Goal: Task Accomplishment & Management: Complete application form

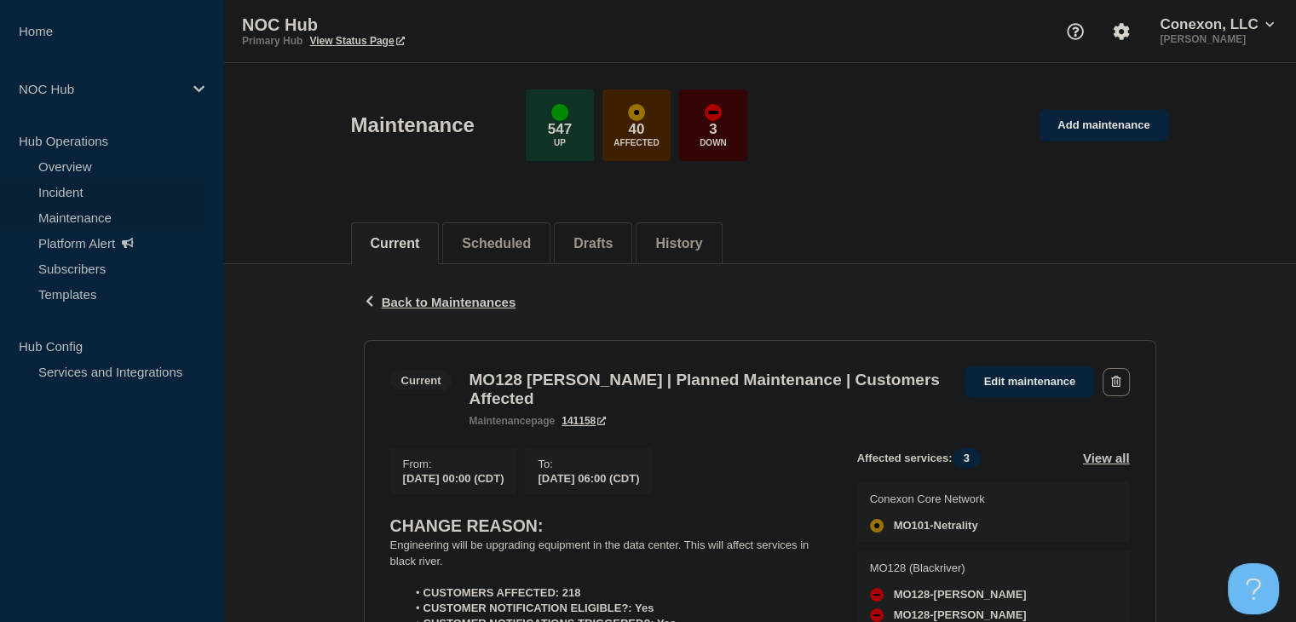
click at [85, 195] on link "Incident" at bounding box center [103, 192] width 206 height 26
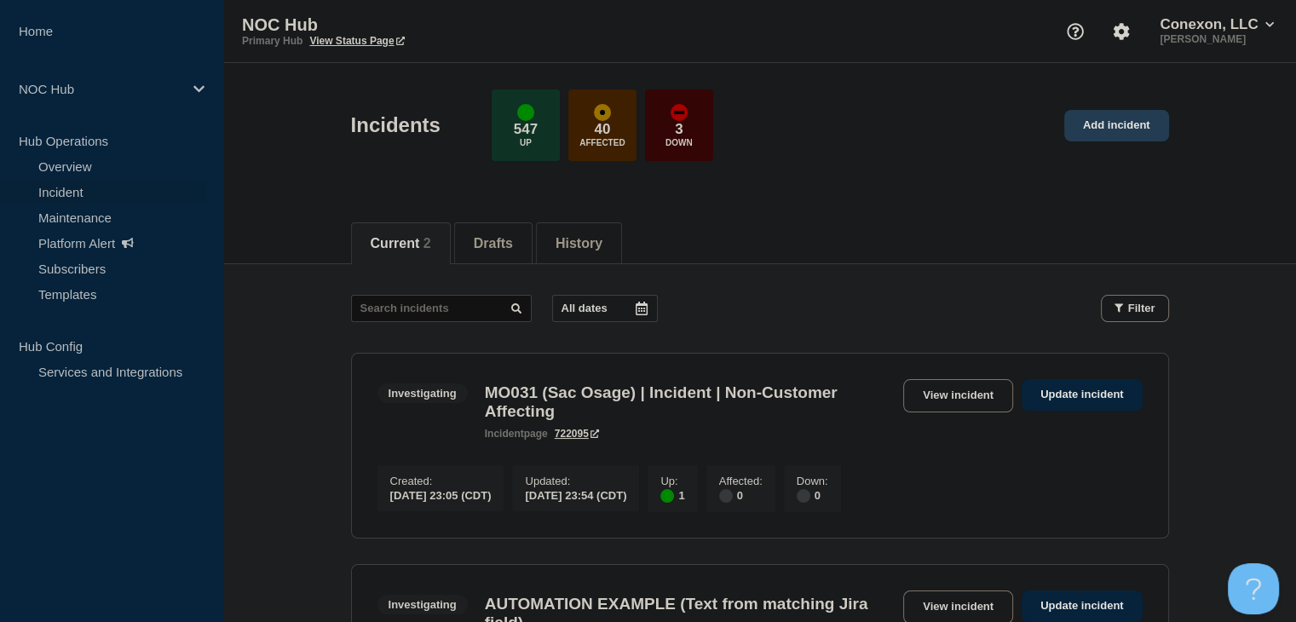
click at [1114, 134] on link "Add incident" at bounding box center [1116, 126] width 105 height 32
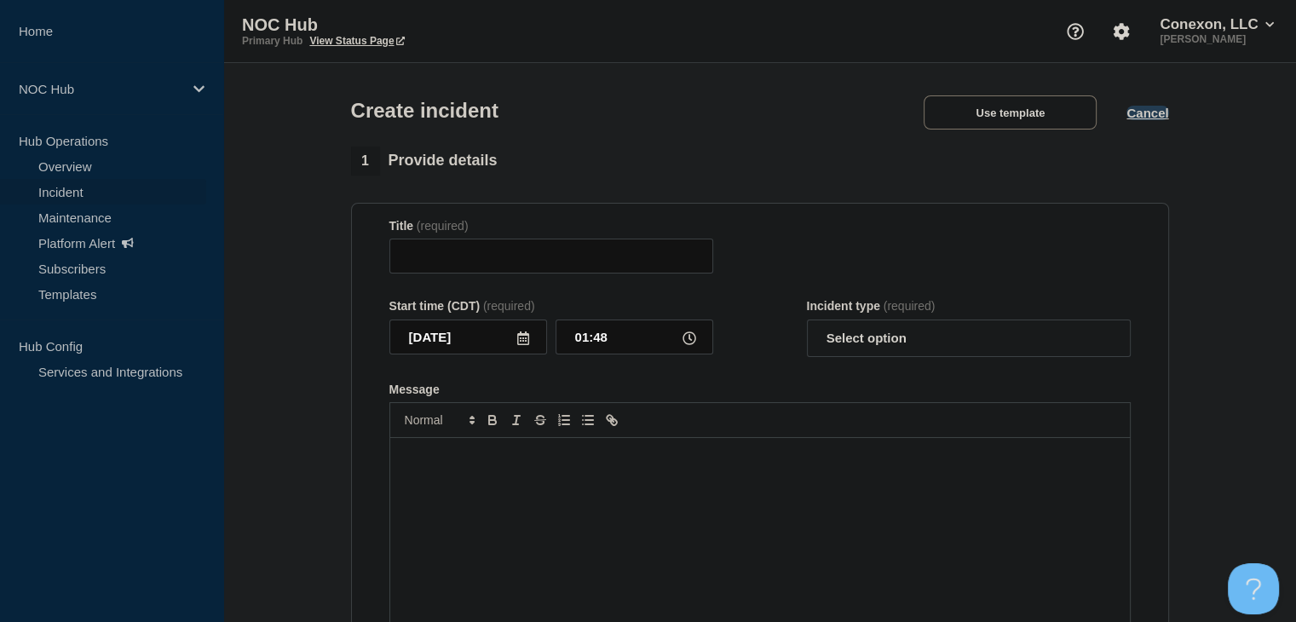
click at [1141, 117] on button "Cancel" at bounding box center [1147, 113] width 42 height 14
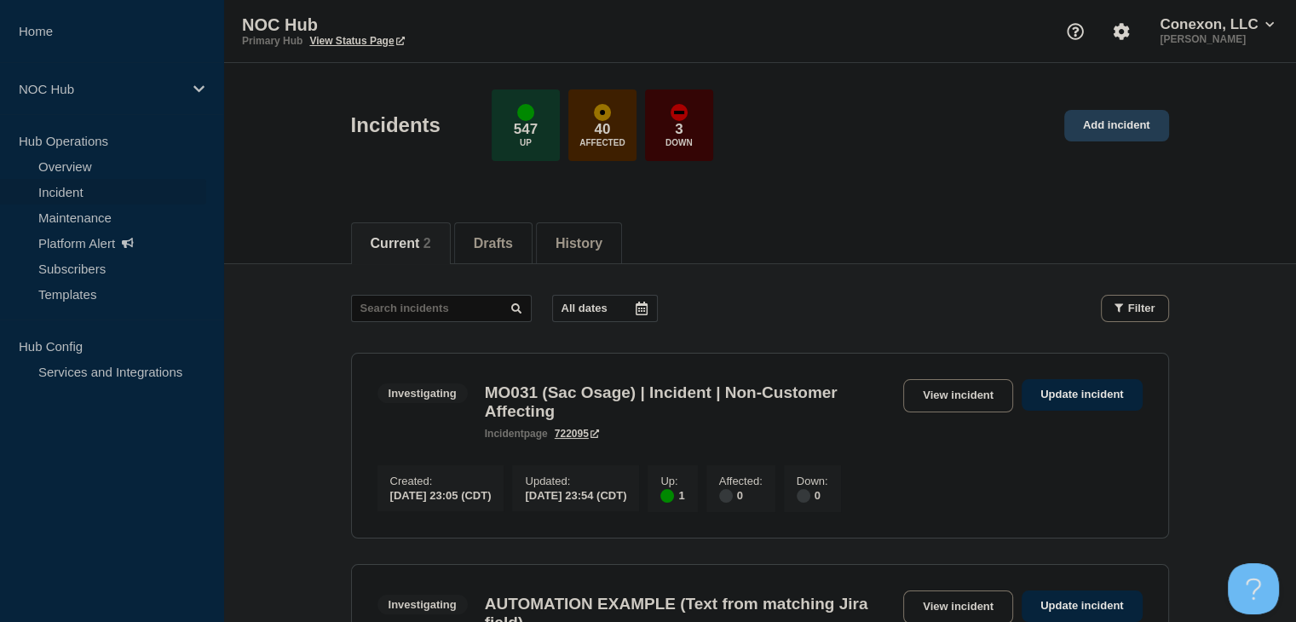
click at [1128, 134] on link "Add incident" at bounding box center [1116, 126] width 105 height 32
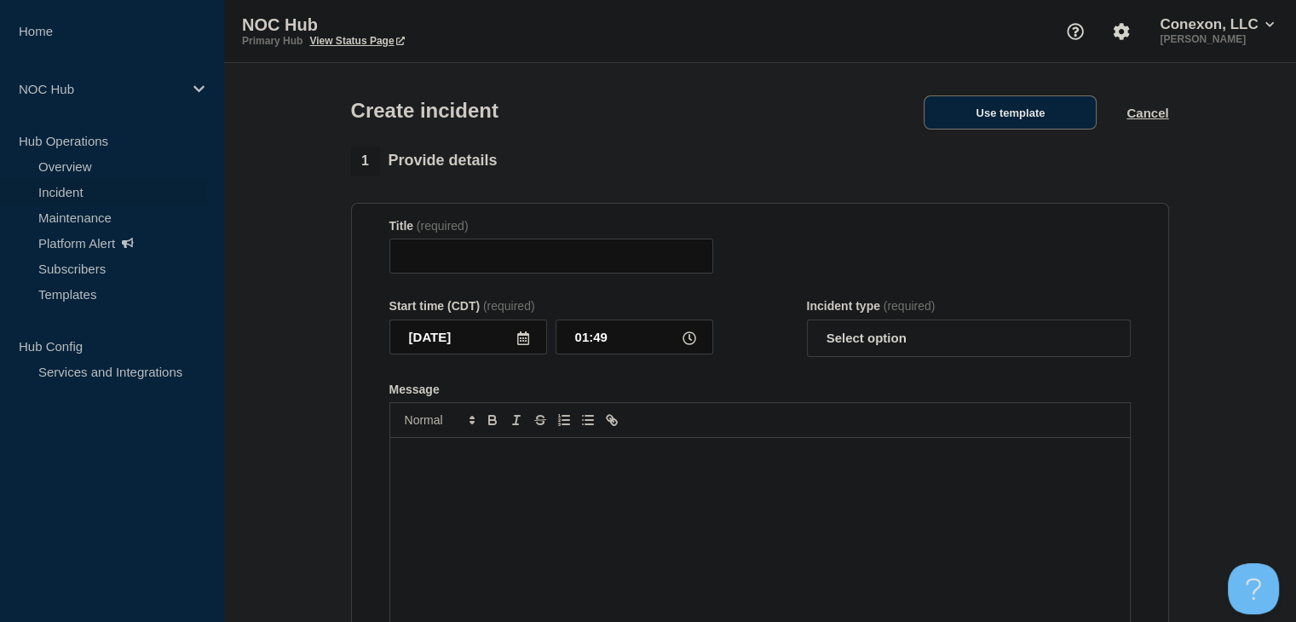
click at [1063, 129] on button "Use template" at bounding box center [1009, 112] width 173 height 34
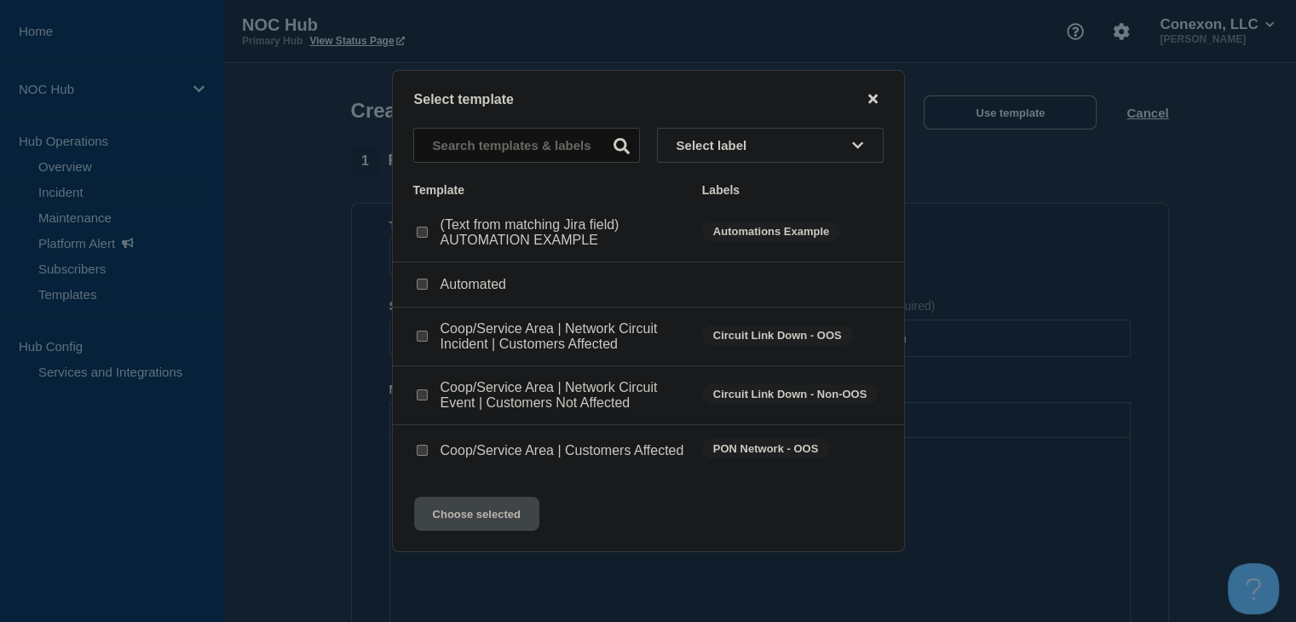
click at [872, 92] on icon "close button" at bounding box center [872, 99] width 9 height 14
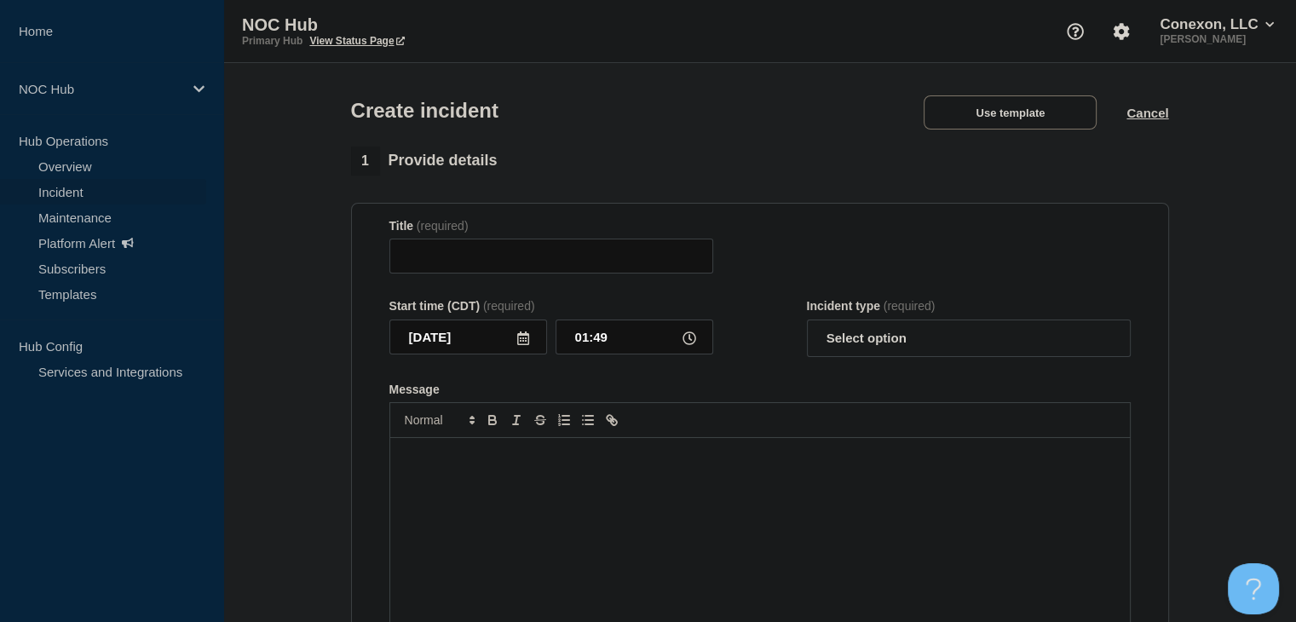
click at [245, 274] on section "1 Provide details Title (required) Start time (CDT) (required) 2025-09-24 01:49…" at bounding box center [759, 634] width 1072 height 975
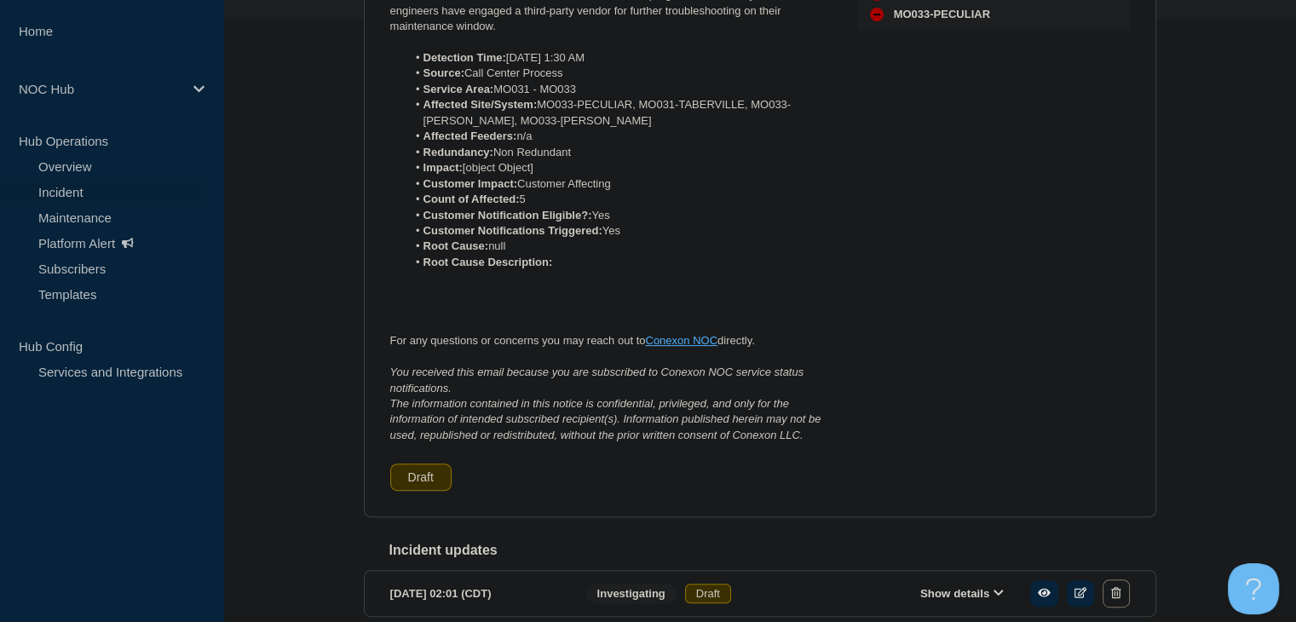
scroll to position [94, 0]
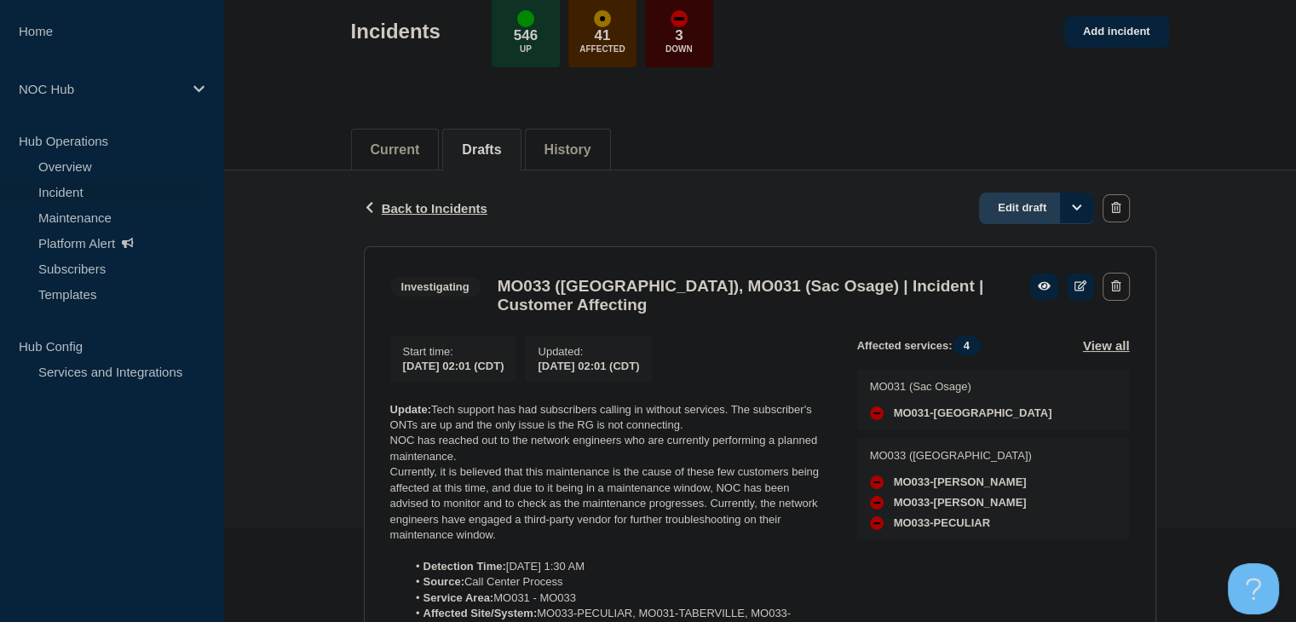
click at [1053, 207] on link "Edit draft" at bounding box center [1036, 209] width 115 height 32
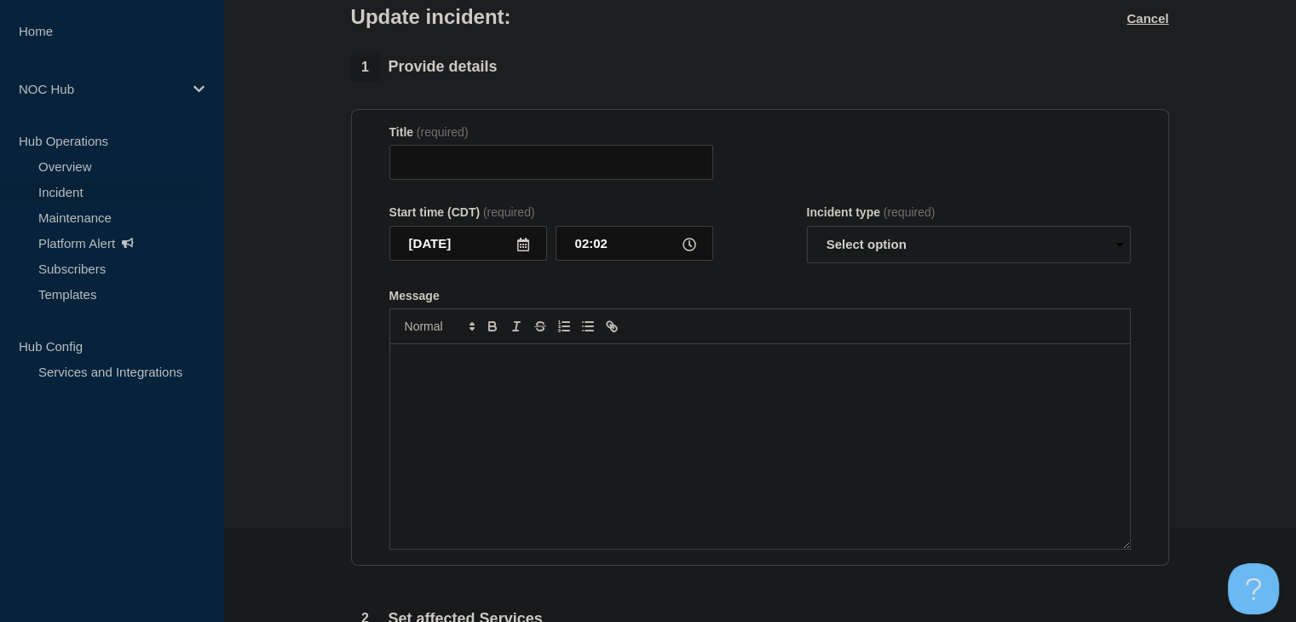
type input "MO033 (Osage Valley), MO031 (Sac Osage) | Incident | Customer Affecting"
type input "02:01"
select select "investigating"
radio input "false"
radio input "true"
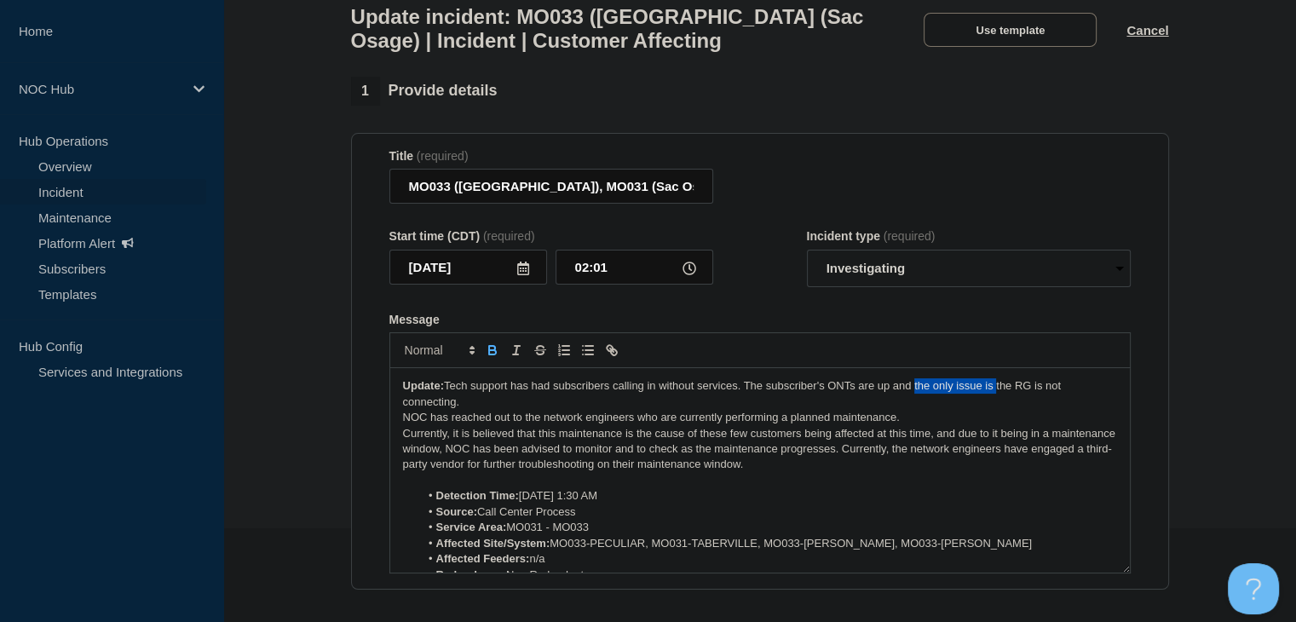
drag, startPoint x: 999, startPoint y: 399, endPoint x: 917, endPoint y: 399, distance: 82.6
click at [917, 399] on p "Update: Tech support has had subscribers calling in without services. The subsc…" at bounding box center [760, 394] width 714 height 32
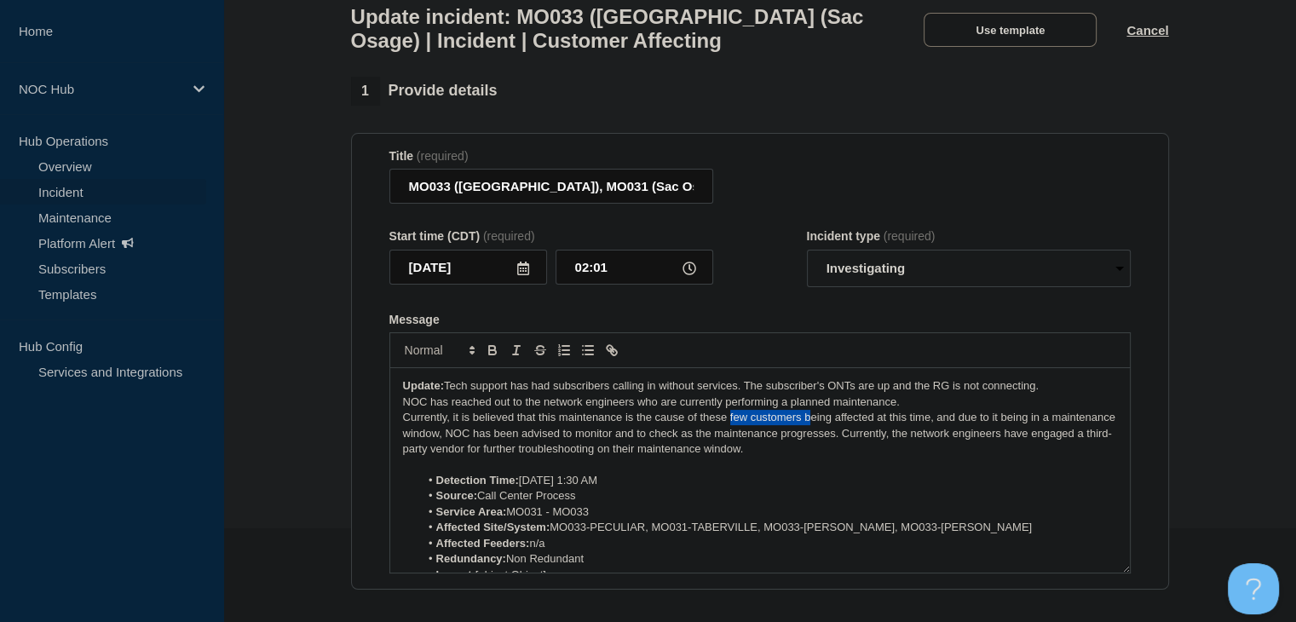
drag, startPoint x: 808, startPoint y: 428, endPoint x: 730, endPoint y: 434, distance: 77.7
click at [730, 434] on p "Currently, it is believed that this maintenance is the cause of these few custo…" at bounding box center [760, 433] width 714 height 47
click at [842, 444] on p "Currently, it is believed that this maintenance is the cause of these subscribe…" at bounding box center [760, 433] width 714 height 47
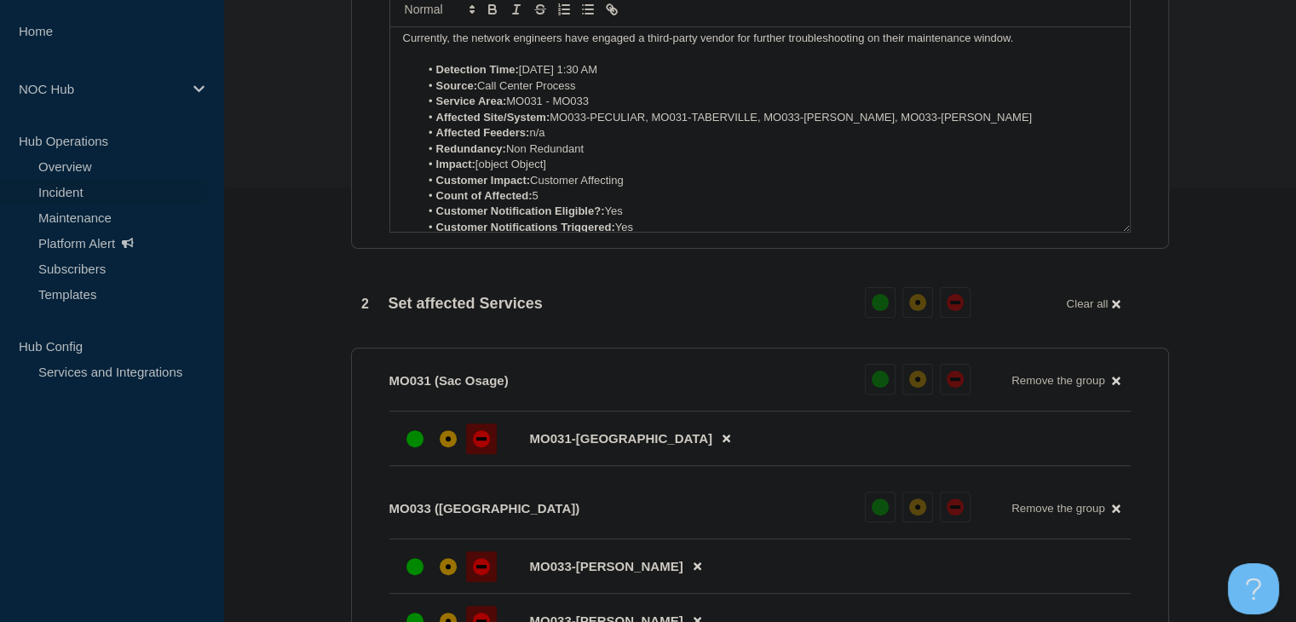
scroll to position [170, 0]
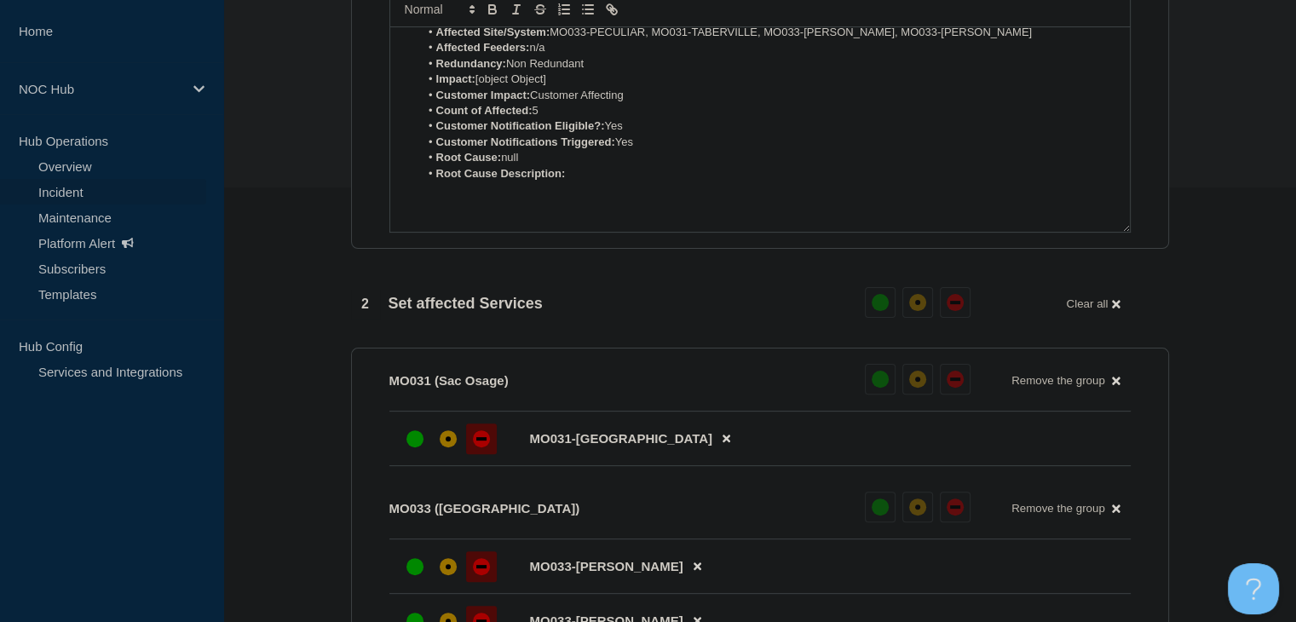
click at [614, 165] on li "Root Cause: null" at bounding box center [768, 157] width 698 height 15
drag, startPoint x: 564, startPoint y: 87, endPoint x: 479, endPoint y: 89, distance: 85.2
click at [479, 87] on li "Impact: [object Object]" at bounding box center [768, 79] width 698 height 15
drag, startPoint x: 581, startPoint y: 92, endPoint x: 478, endPoint y: 94, distance: 103.1
click at [478, 87] on li "Impact: Minor/Localized" at bounding box center [768, 79] width 698 height 15
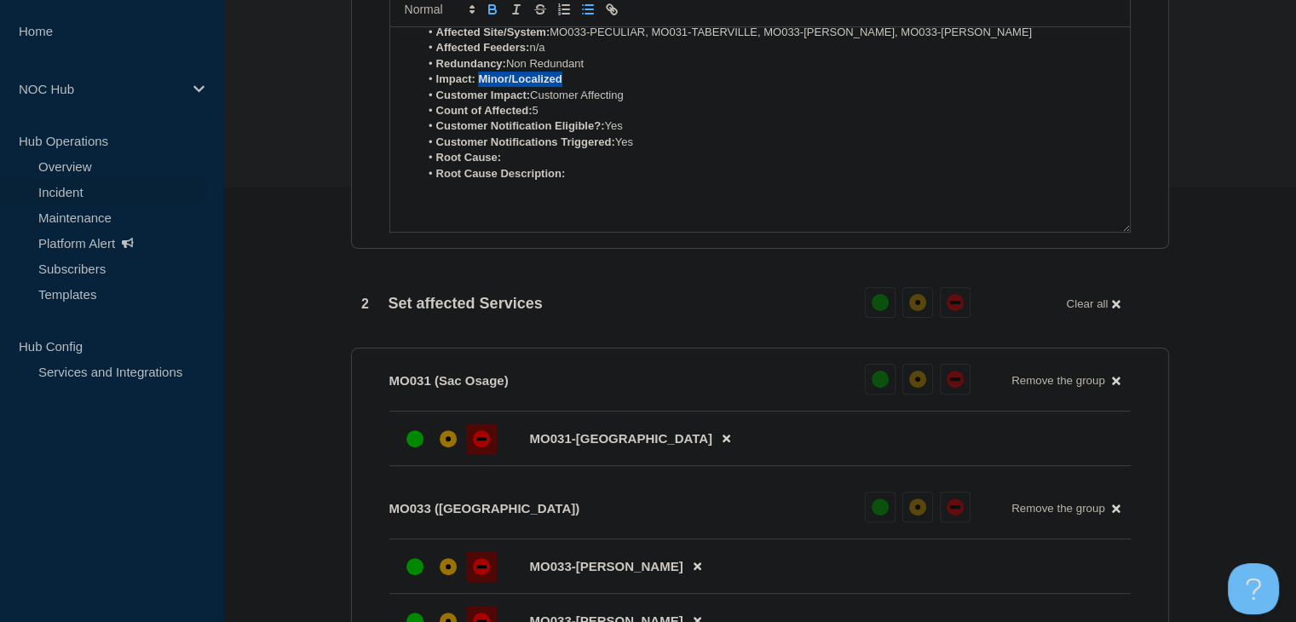
click at [494, 17] on icon "Toggle bold text" at bounding box center [492, 9] width 15 height 15
click at [298, 314] on section "1 Provide details Title (required) MO033 (Osage Valley), MO031 (Sac Osage) | In…" at bounding box center [759, 387] width 1072 height 1302
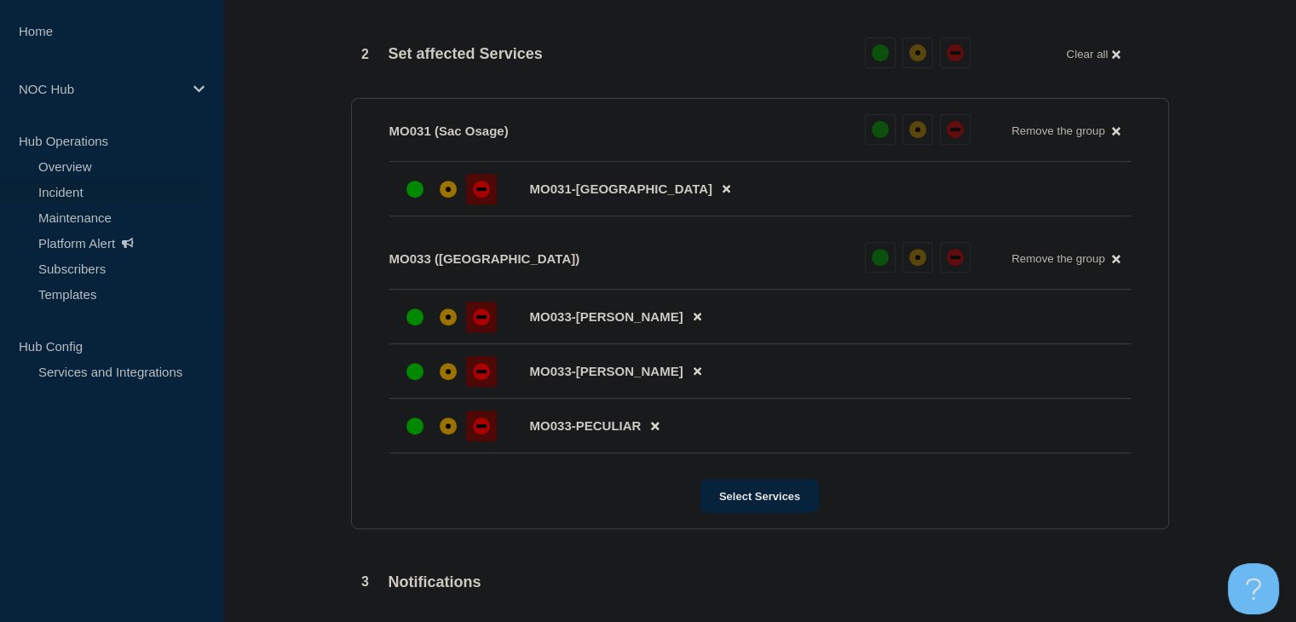
scroll to position [891, 0]
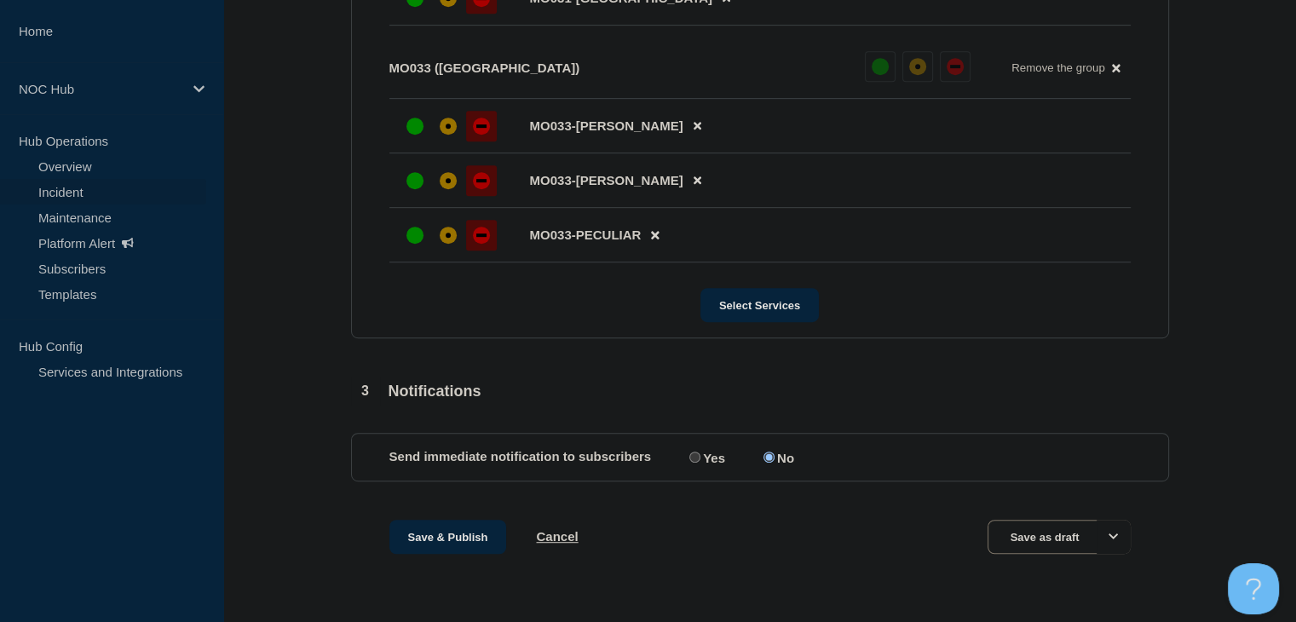
click at [689, 454] on input "Yes" at bounding box center [694, 456] width 11 height 11
radio input "true"
radio input "false"
click at [457, 534] on button "Save & Publish" at bounding box center [448, 537] width 118 height 34
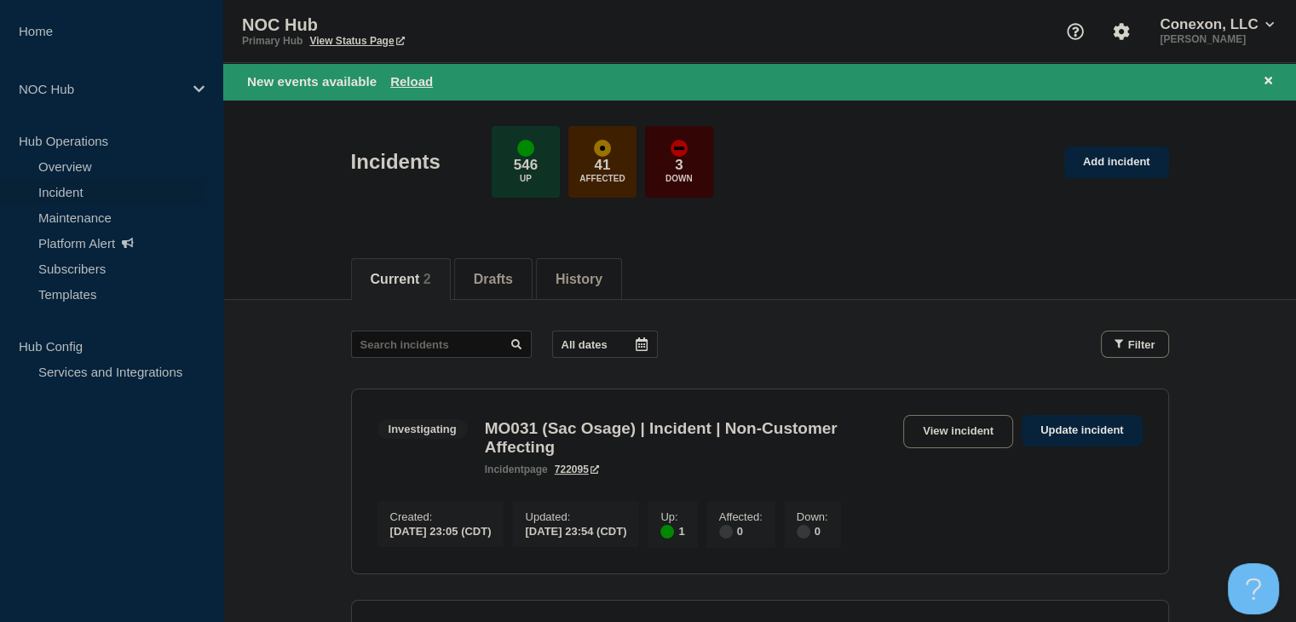
click at [395, 89] on div "New events available Reload" at bounding box center [763, 82] width 1032 height 20
click at [403, 83] on button "Reload" at bounding box center [411, 81] width 43 height 14
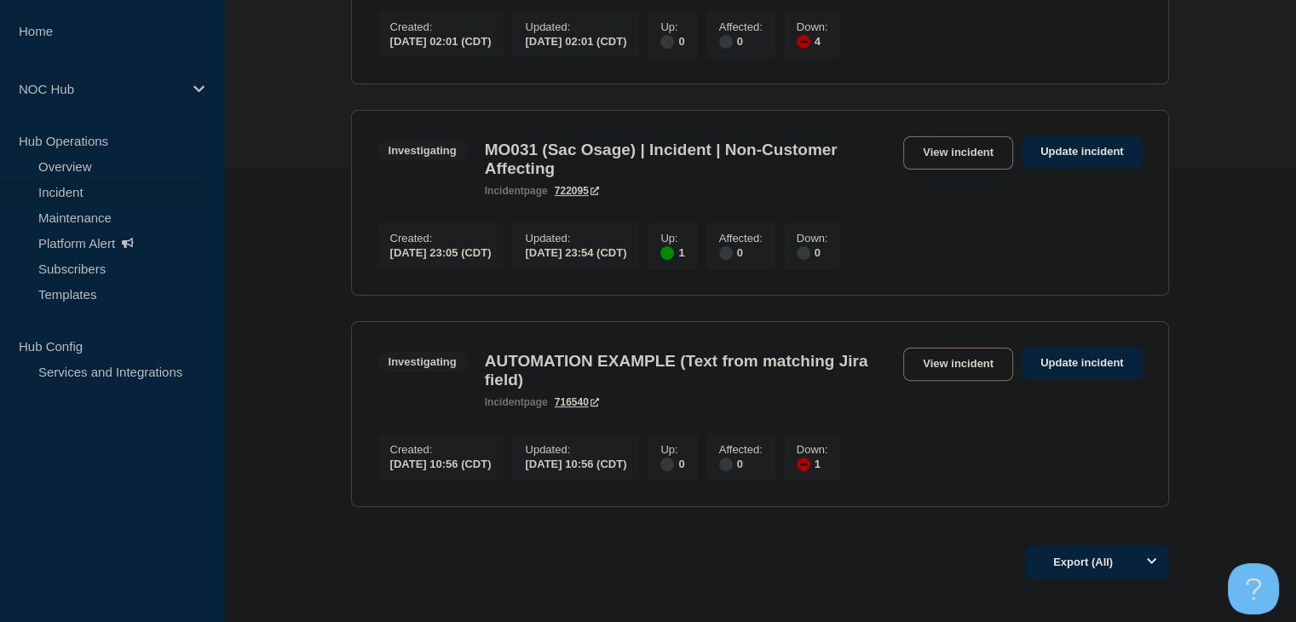
scroll to position [474, 0]
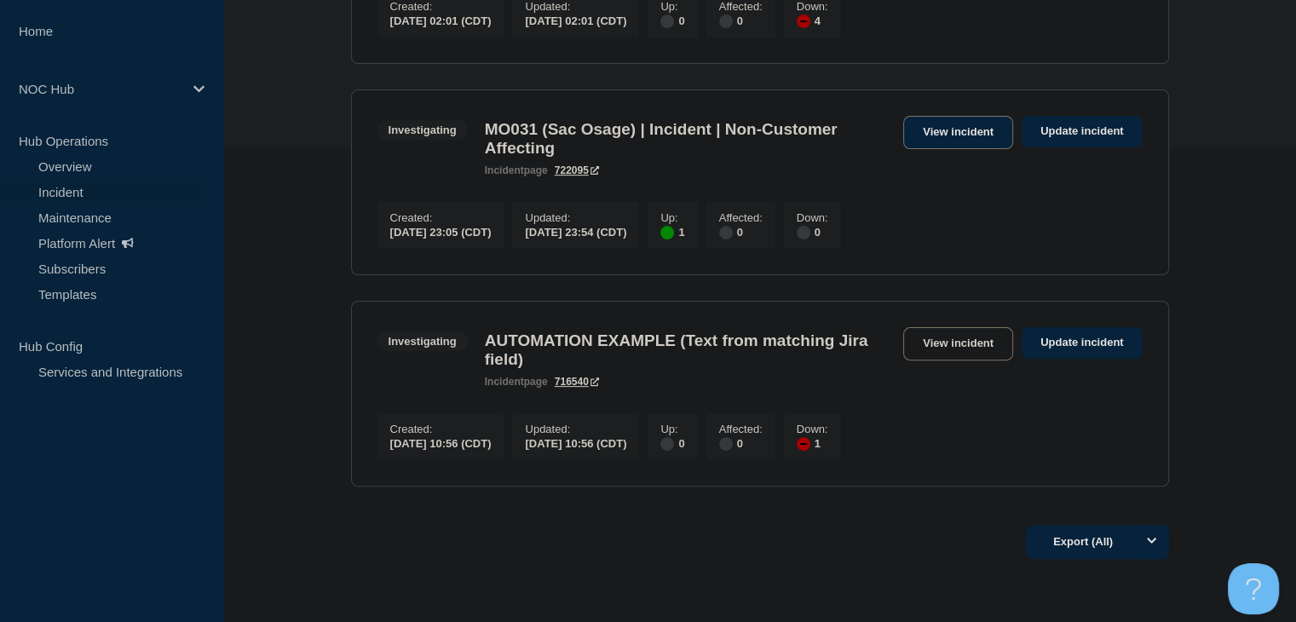
click at [923, 135] on link "View incident" at bounding box center [958, 132] width 110 height 33
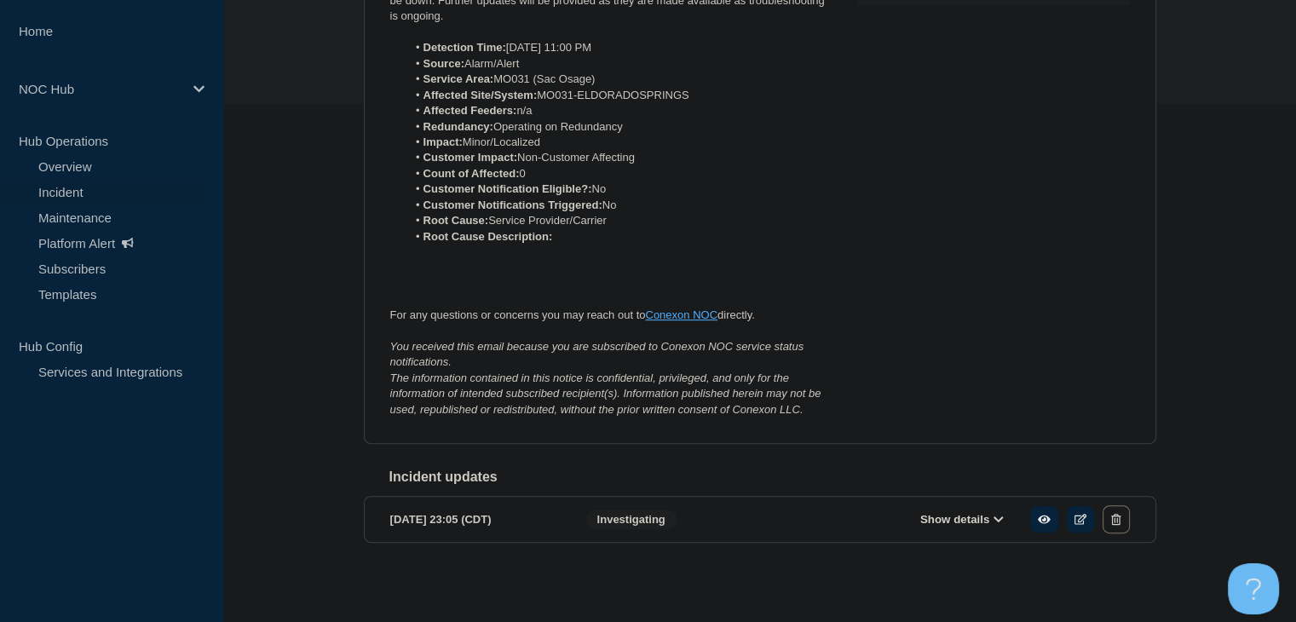
scroll to position [17, 0]
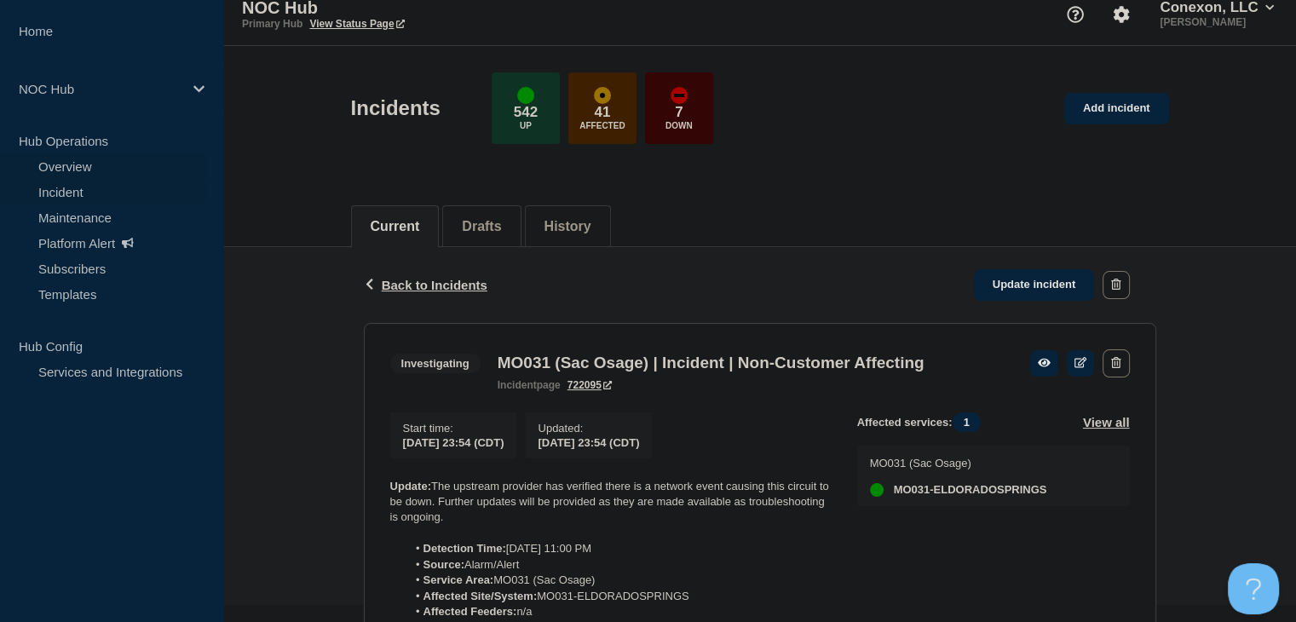
click at [112, 160] on link "Overview" at bounding box center [103, 166] width 206 height 26
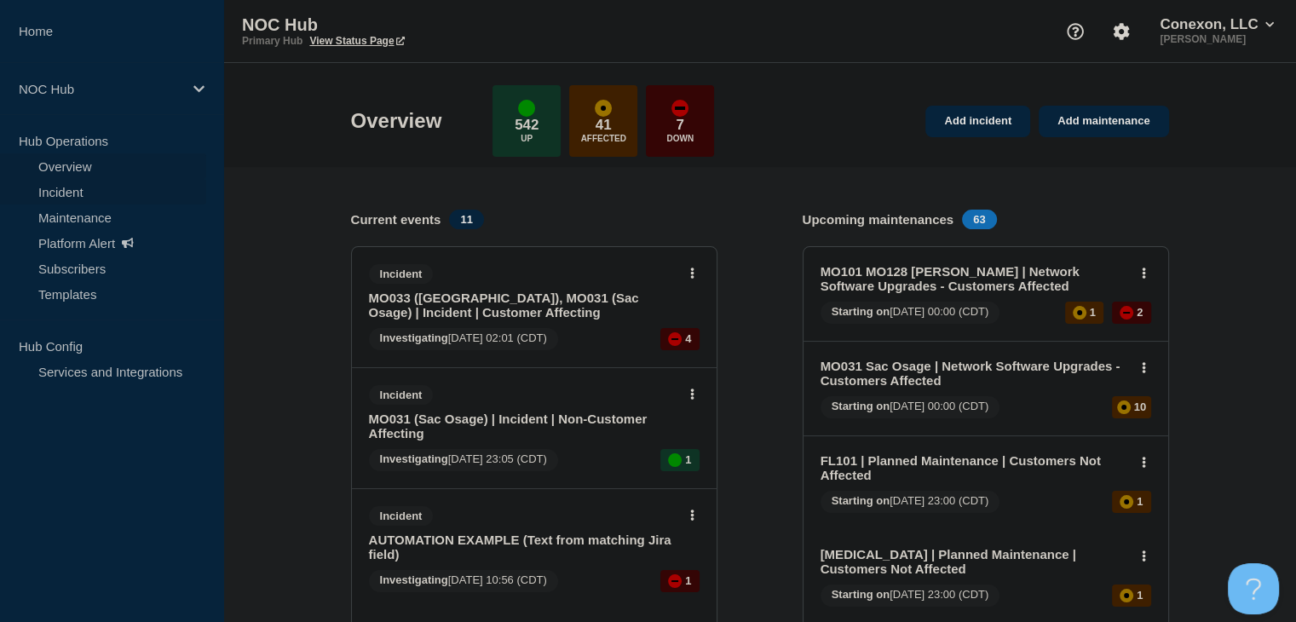
click at [76, 193] on link "Incident" at bounding box center [103, 192] width 206 height 26
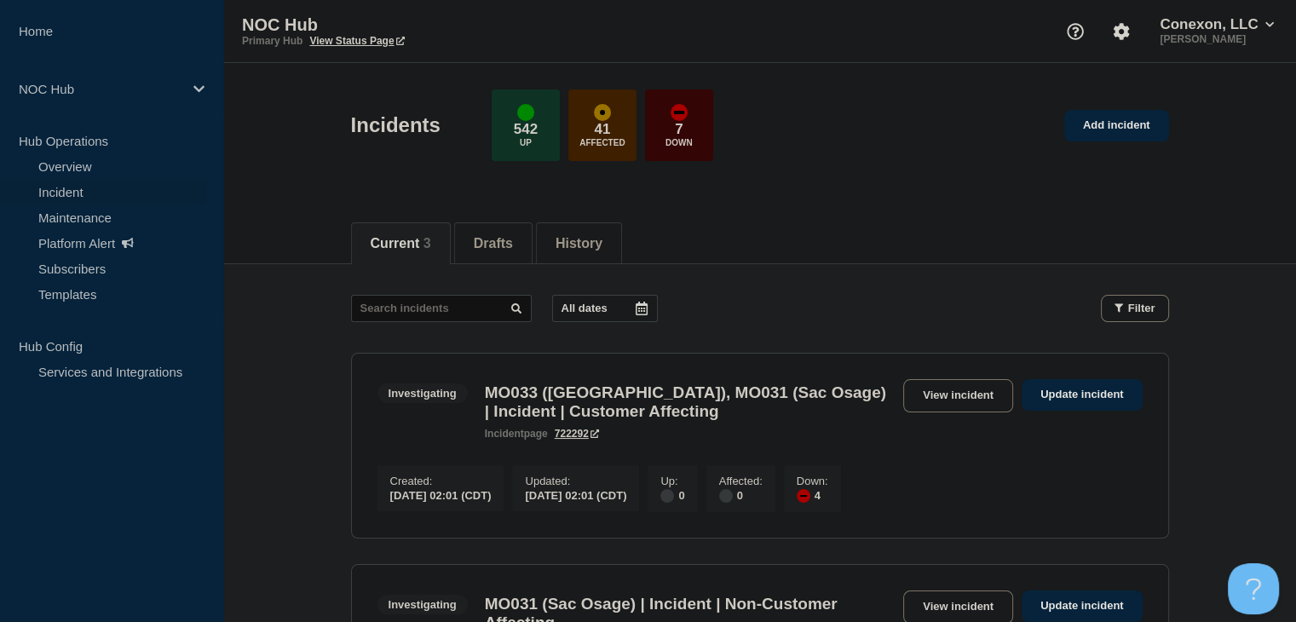
click at [930, 187] on header "Incidents 542 Up 41 Affected 7 Down Add incident" at bounding box center [759, 134] width 1072 height 142
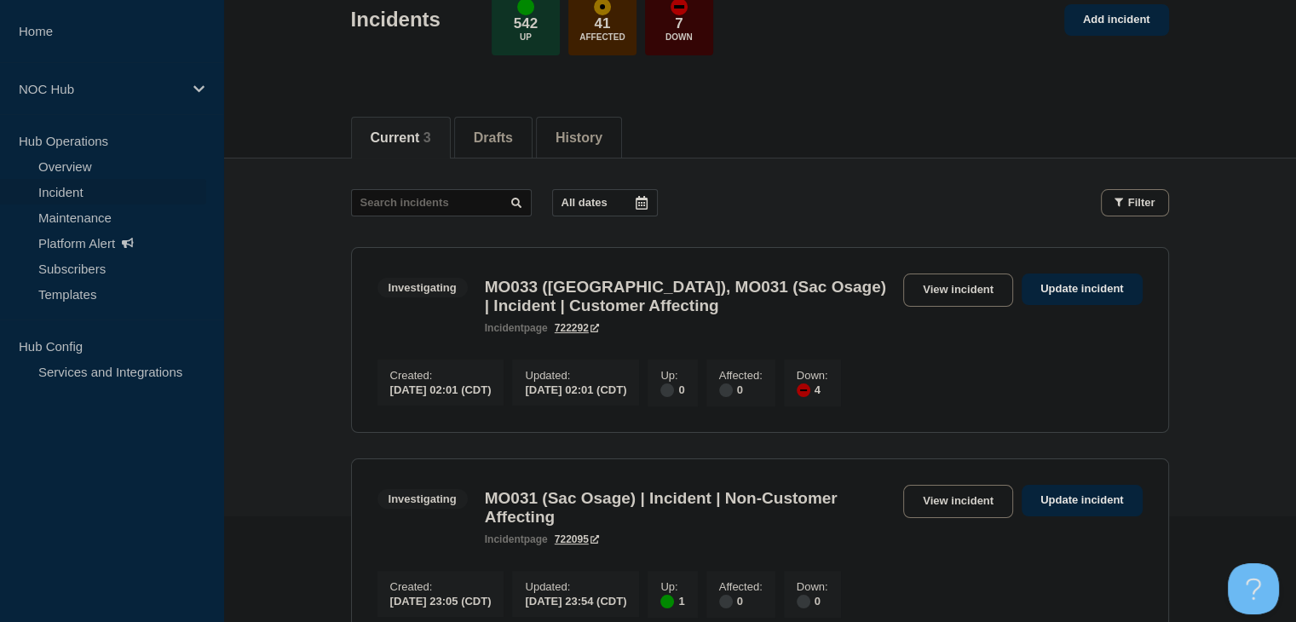
scroll to position [256, 0]
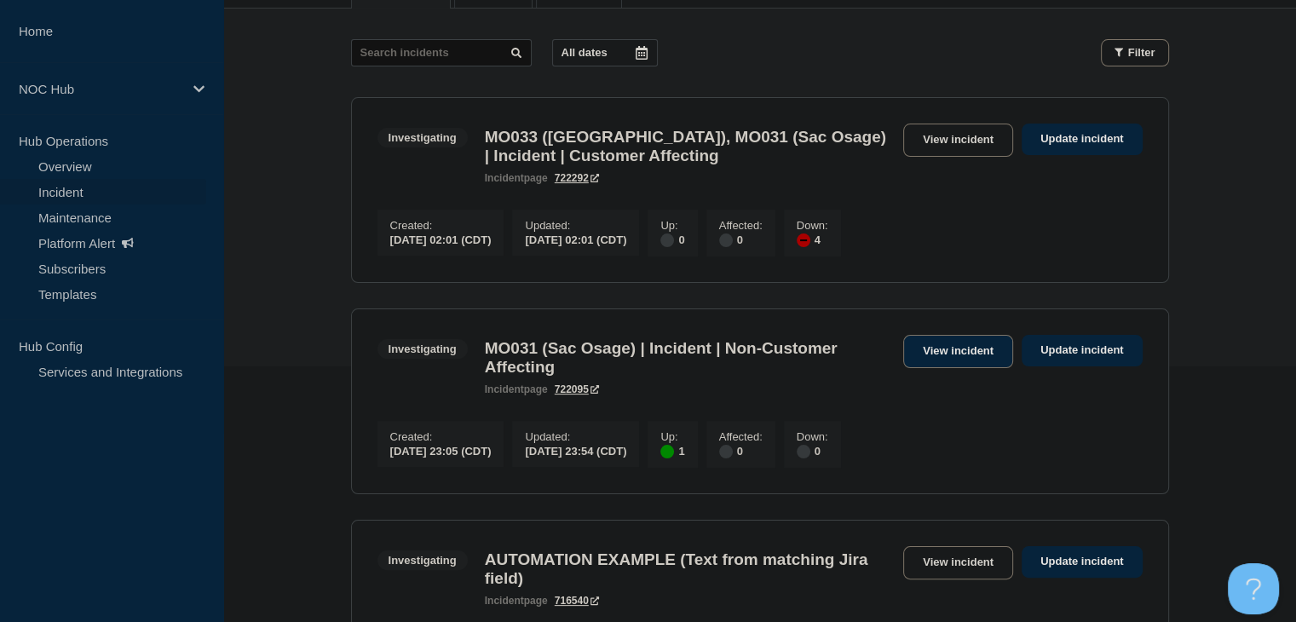
click at [934, 368] on link "View incident" at bounding box center [958, 351] width 110 height 33
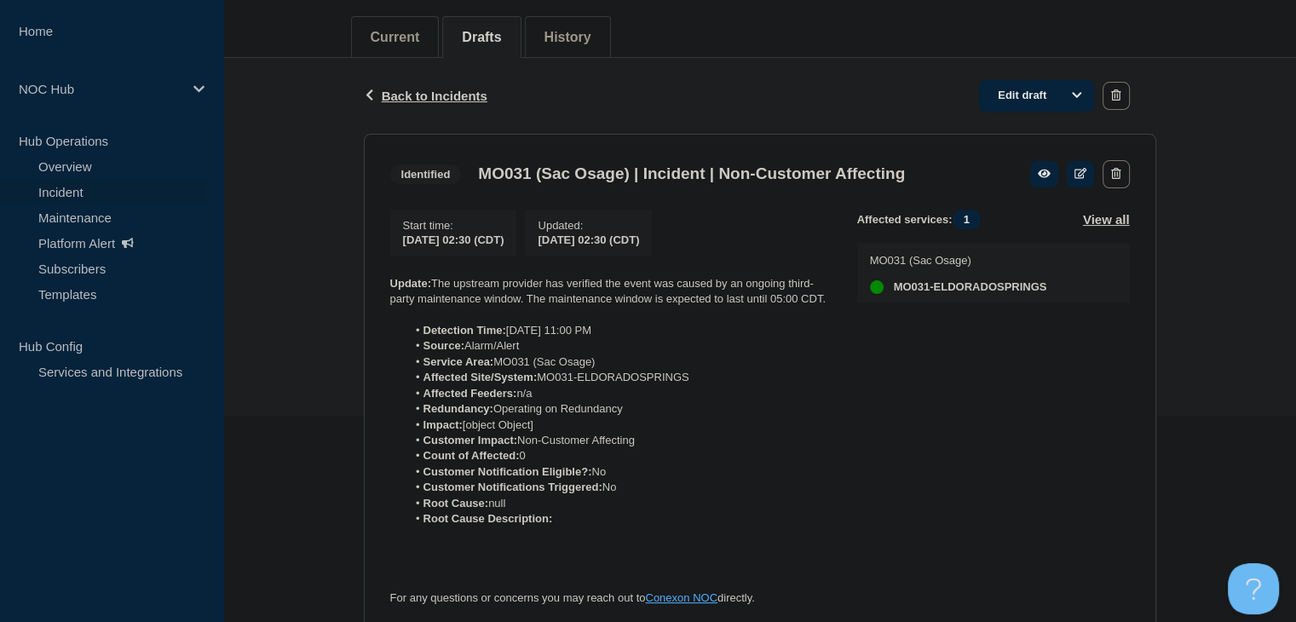
scroll to position [87, 0]
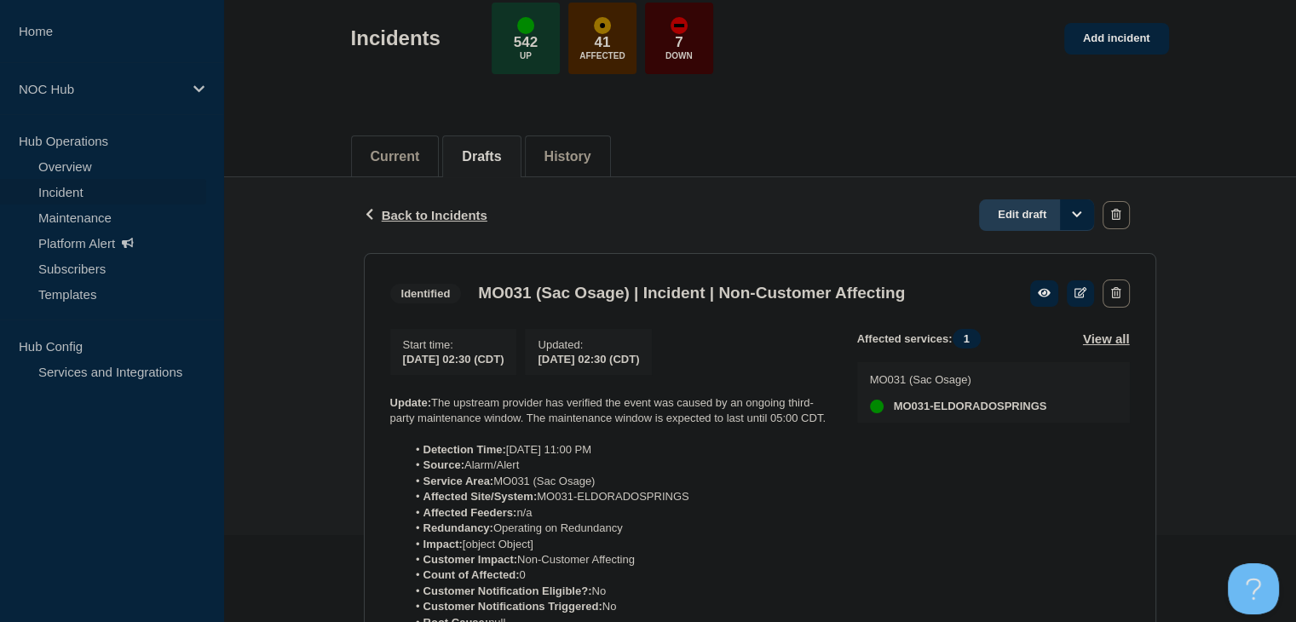
click at [1011, 221] on link "Edit draft" at bounding box center [1036, 215] width 115 height 32
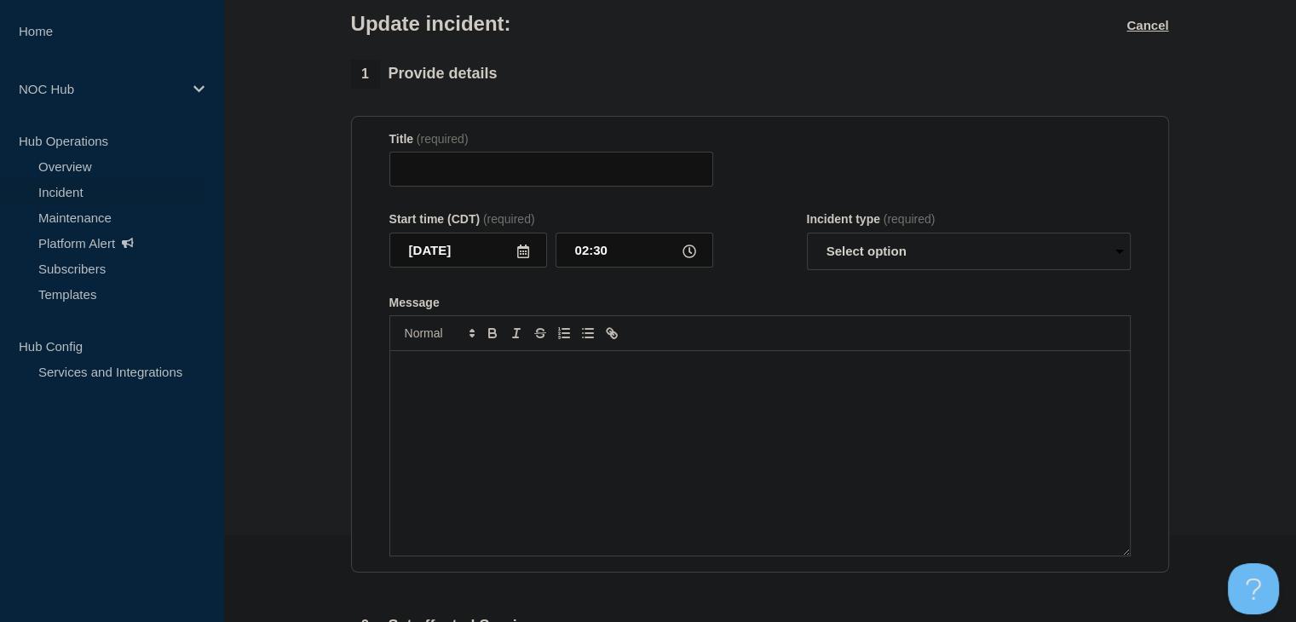
type input "MO031 (Sac Osage) | Incident | Non-Customer Affecting"
select select "identified"
radio input "false"
radio input "true"
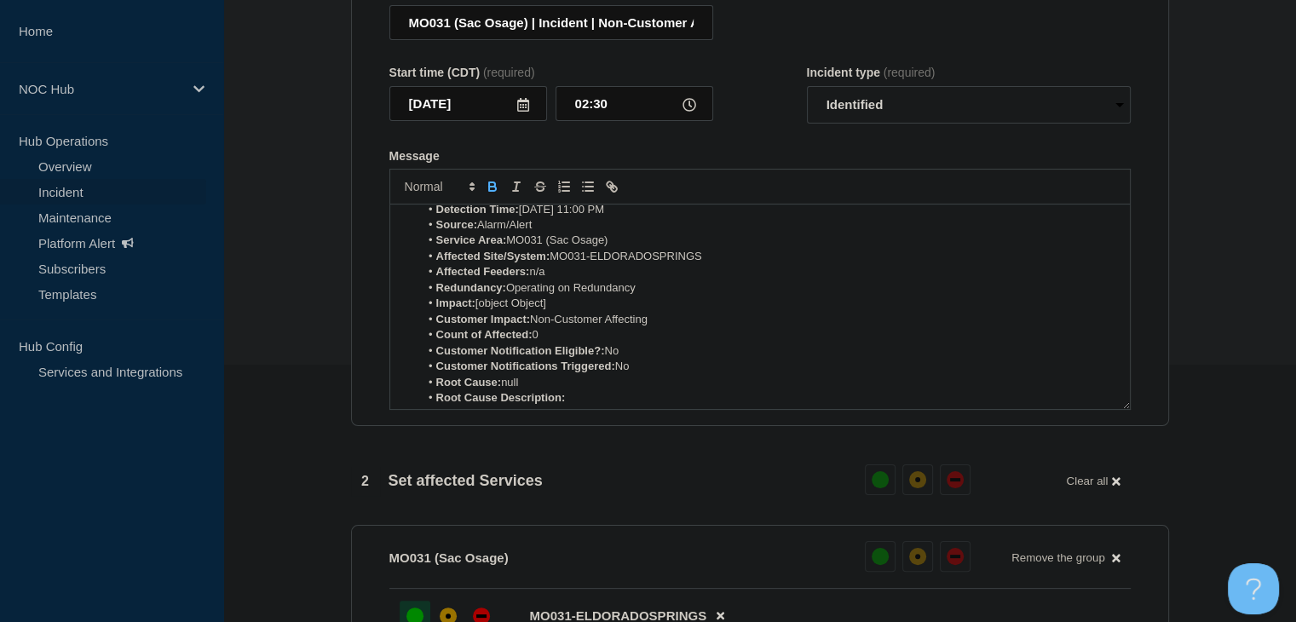
scroll to position [85, 0]
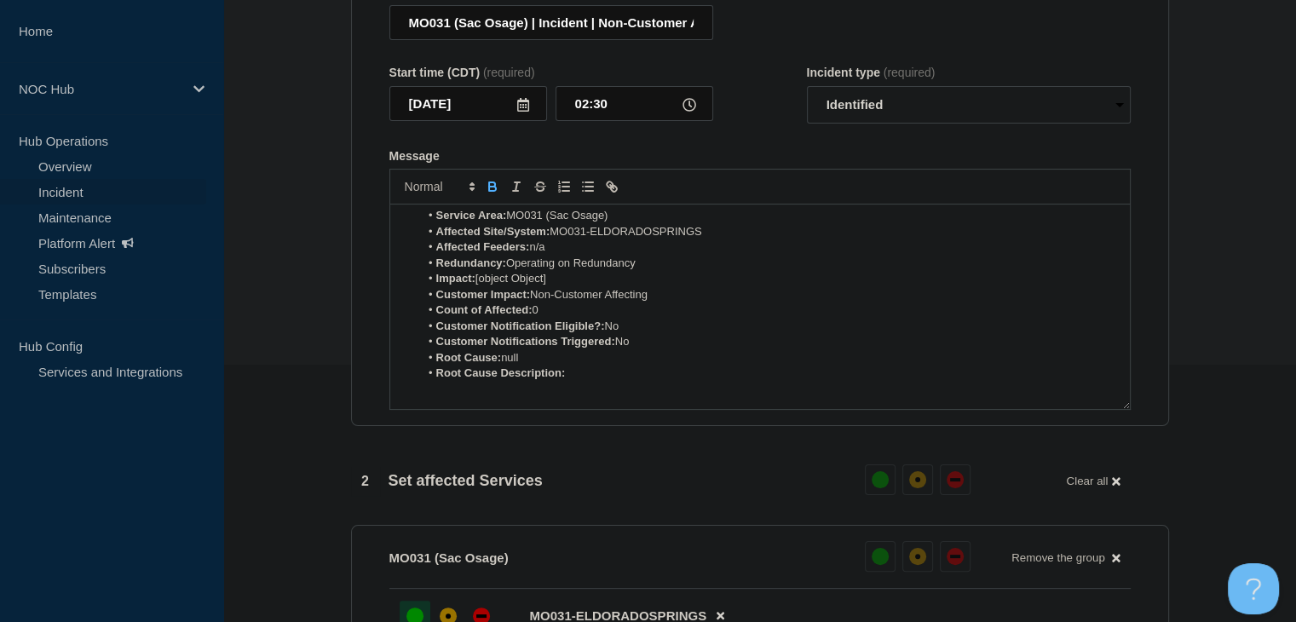
click at [558, 365] on li "Root Cause: null" at bounding box center [768, 357] width 698 height 15
click at [494, 187] on icon "Toggle bold text" at bounding box center [492, 184] width 6 height 4
drag, startPoint x: 596, startPoint y: 370, endPoint x: 504, endPoint y: 370, distance: 92.0
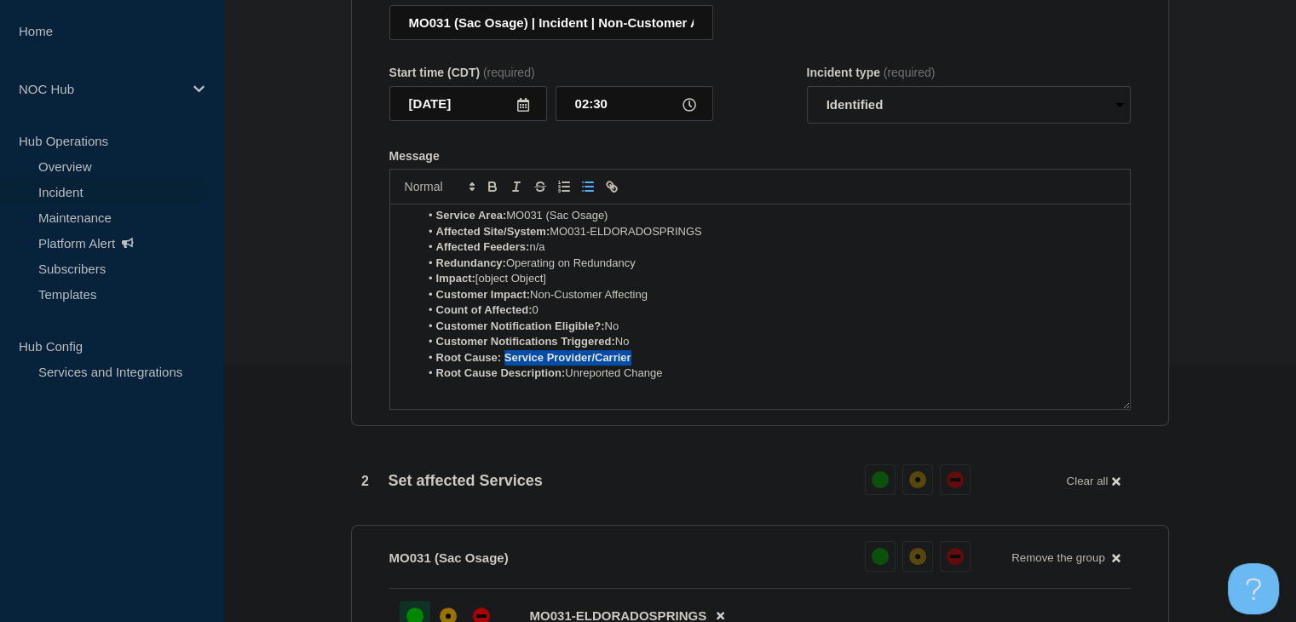
click at [504, 365] on li "Root Cause: Service Provider/Carrier" at bounding box center [768, 357] width 698 height 15
click at [489, 194] on icon "Toggle bold text" at bounding box center [492, 186] width 15 height 15
click at [645, 346] on li "Customer Notifications Triggered: No" at bounding box center [768, 341] width 698 height 15
drag, startPoint x: 576, startPoint y: 290, endPoint x: 476, endPoint y: 294, distance: 99.7
click at [476, 286] on li "Impact: [object Object]" at bounding box center [768, 278] width 698 height 15
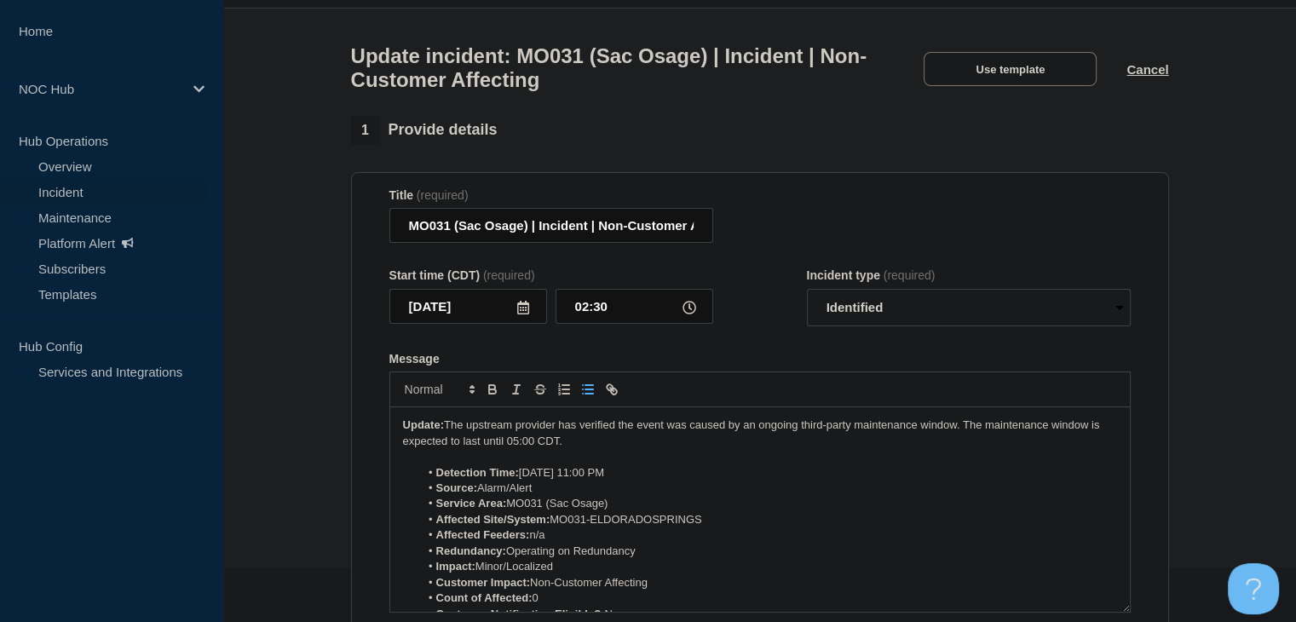
scroll to position [651, 0]
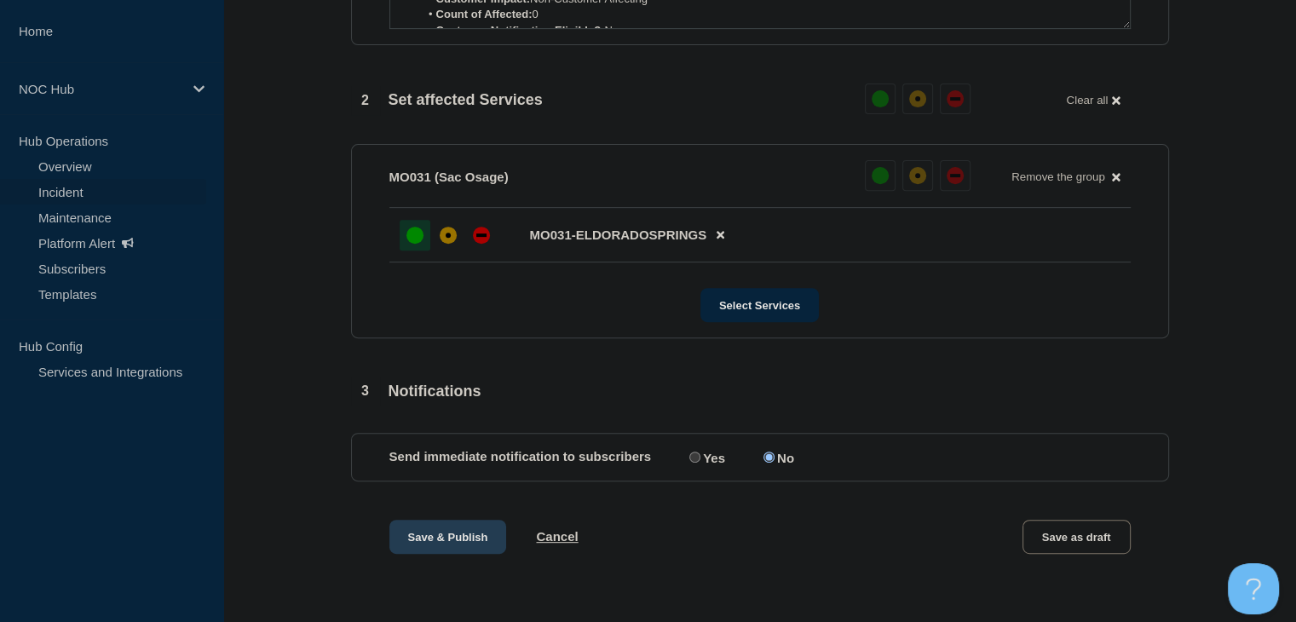
click at [424, 545] on button "Save & Publish" at bounding box center [448, 537] width 118 height 34
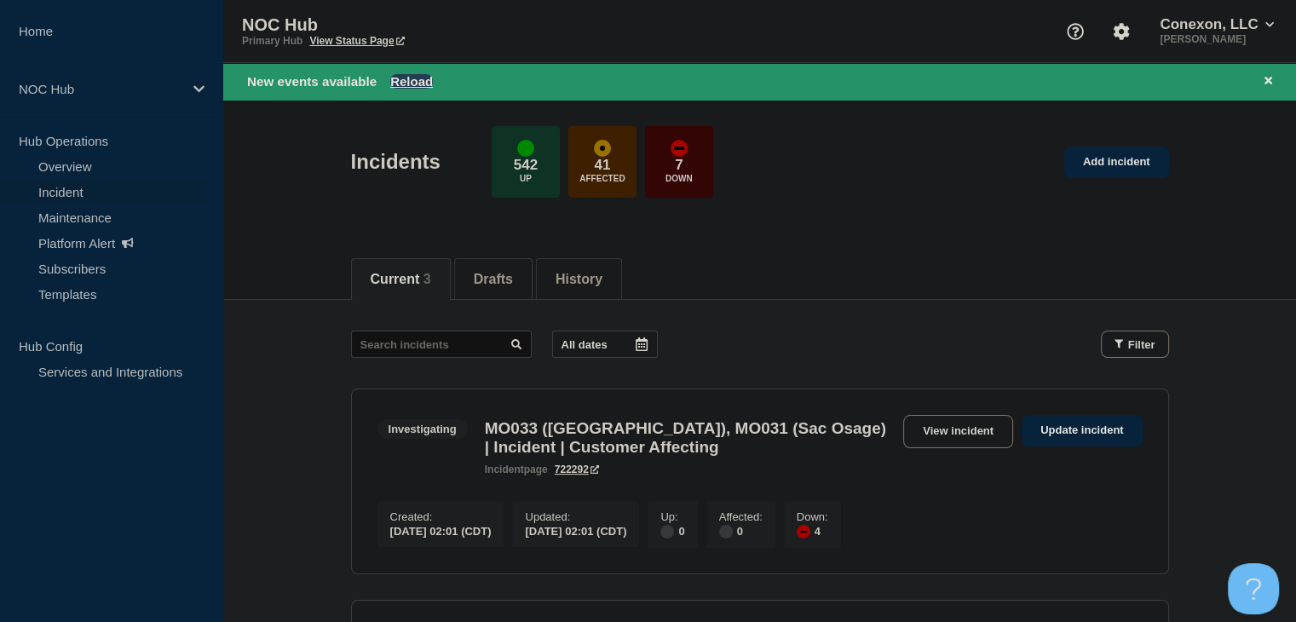
click at [406, 85] on button "Reload" at bounding box center [411, 81] width 43 height 14
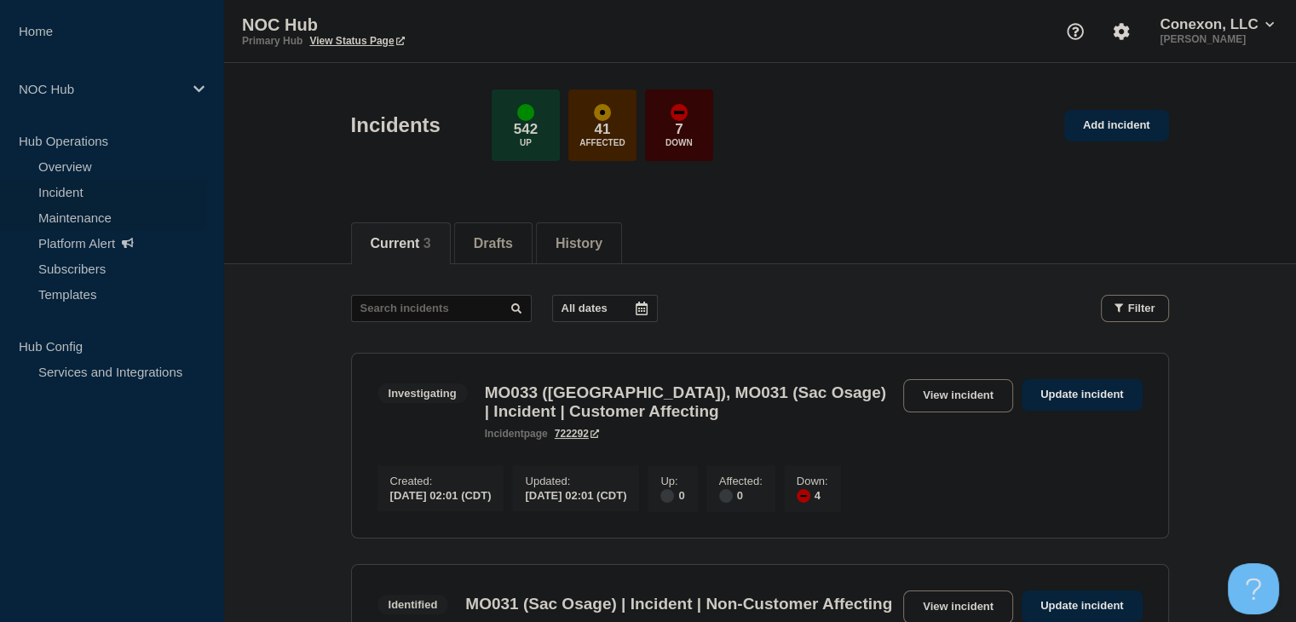
click at [63, 209] on link "Maintenance" at bounding box center [103, 217] width 206 height 26
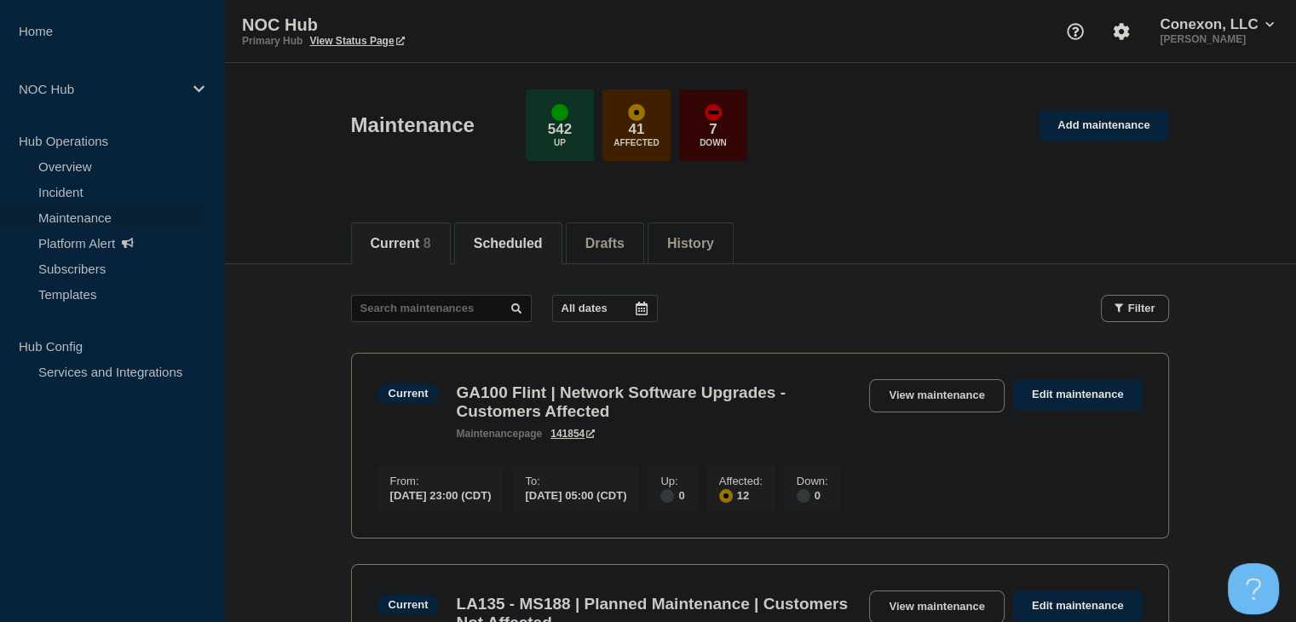
click at [518, 250] on li "Scheduled" at bounding box center [508, 243] width 108 height 42
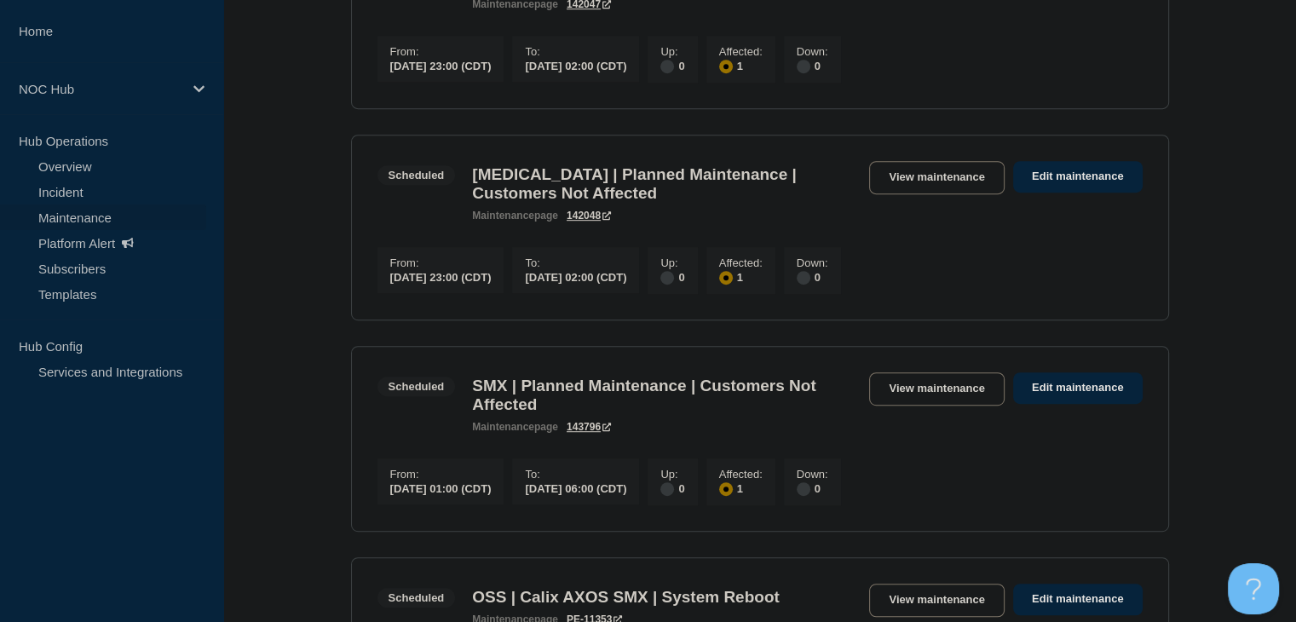
scroll to position [170, 0]
